Goal: Task Accomplishment & Management: Manage account settings

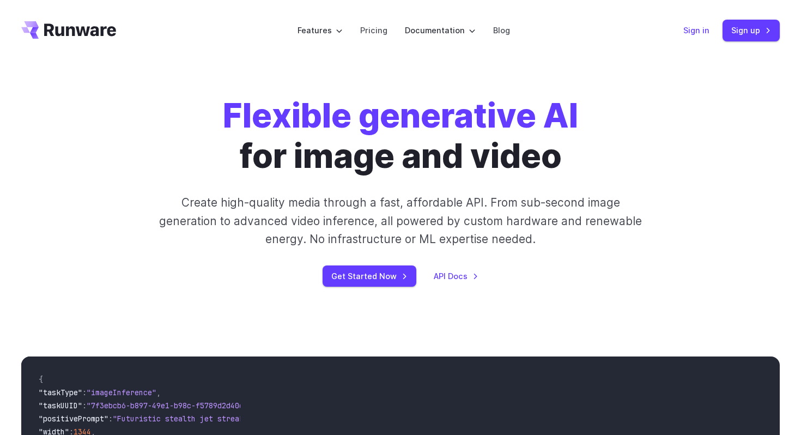
click at [702, 34] on link "Sign in" at bounding box center [697, 30] width 26 height 13
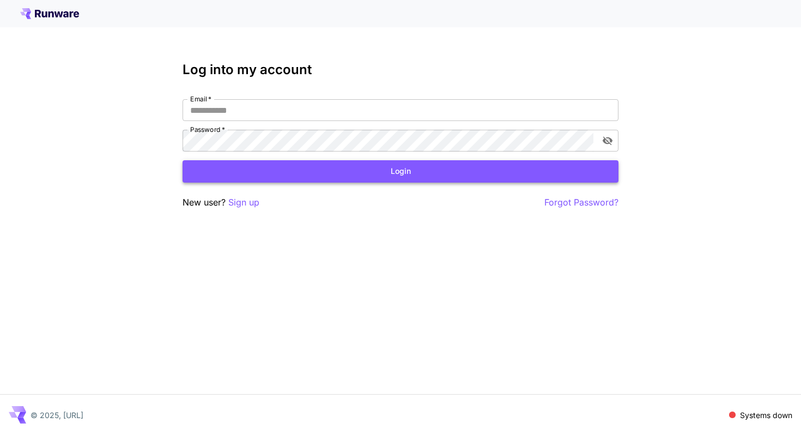
type input "**********"
click at [398, 174] on button "Login" at bounding box center [401, 171] width 436 height 22
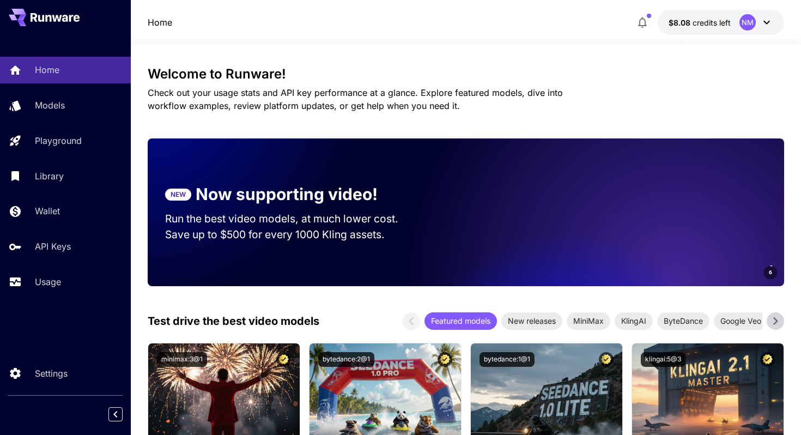
scroll to position [3, 0]
